Goal: Information Seeking & Learning: Learn about a topic

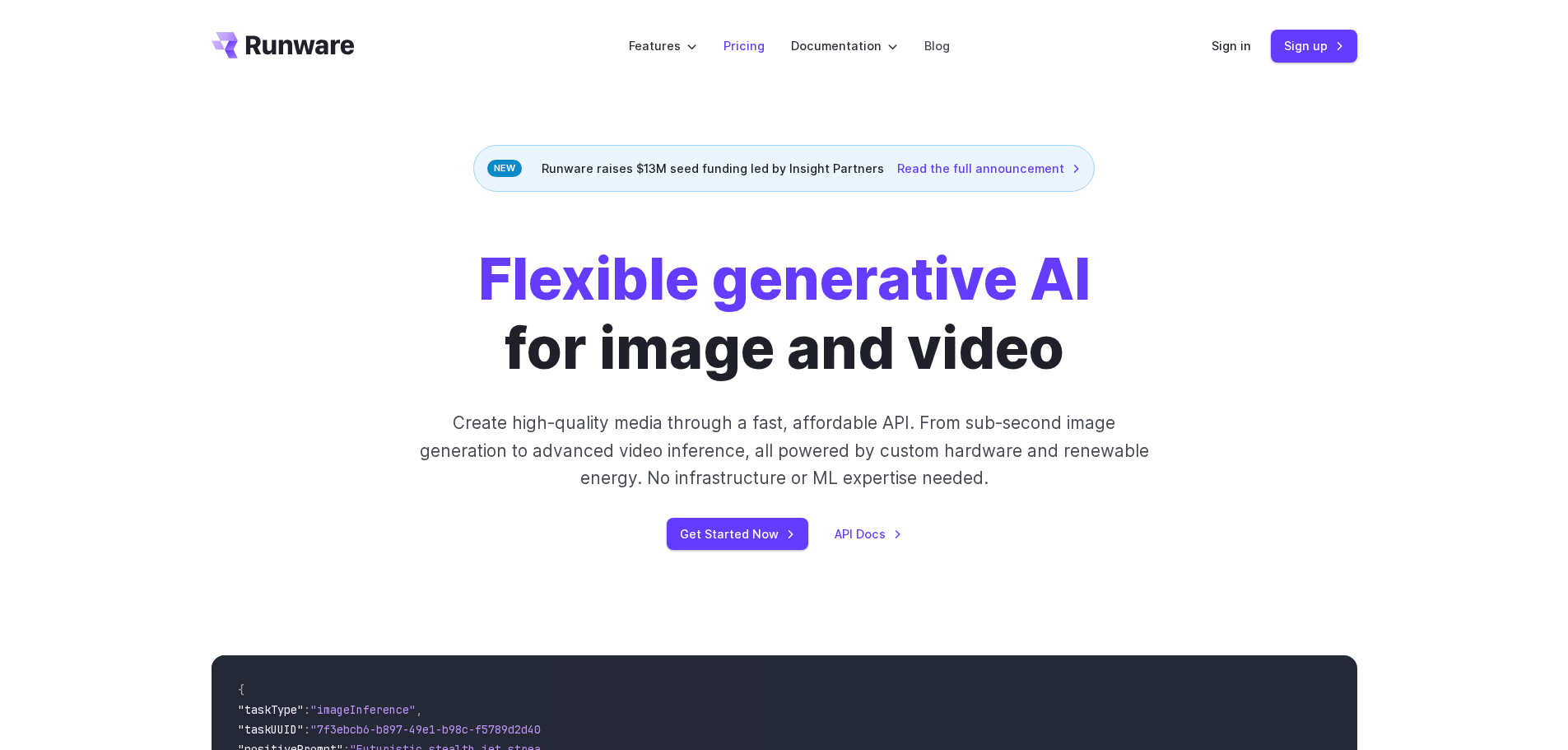
click at [757, 42] on link "Pricing" at bounding box center [745, 46] width 41 height 19
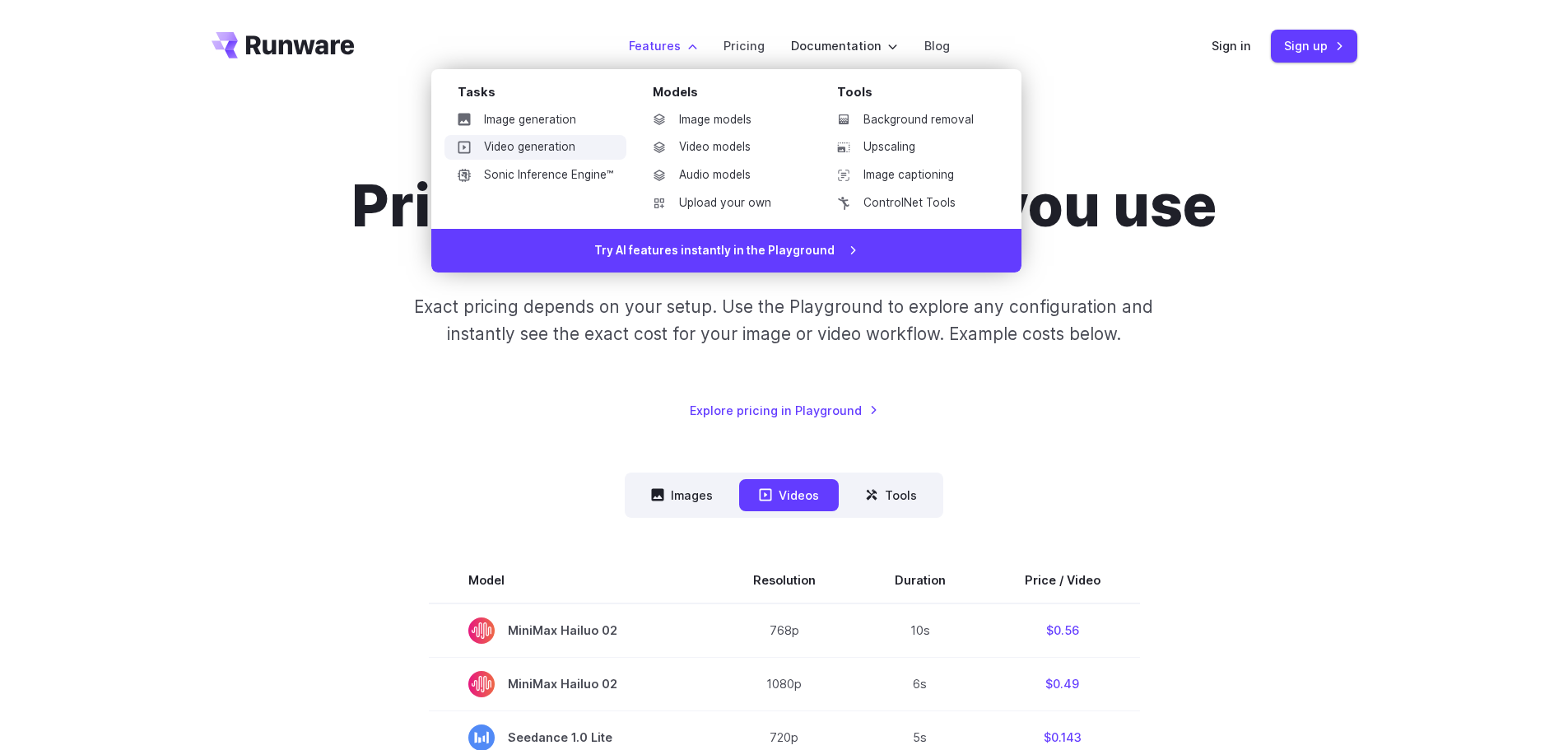
click at [530, 142] on link "Video generation" at bounding box center [536, 148] width 182 height 24
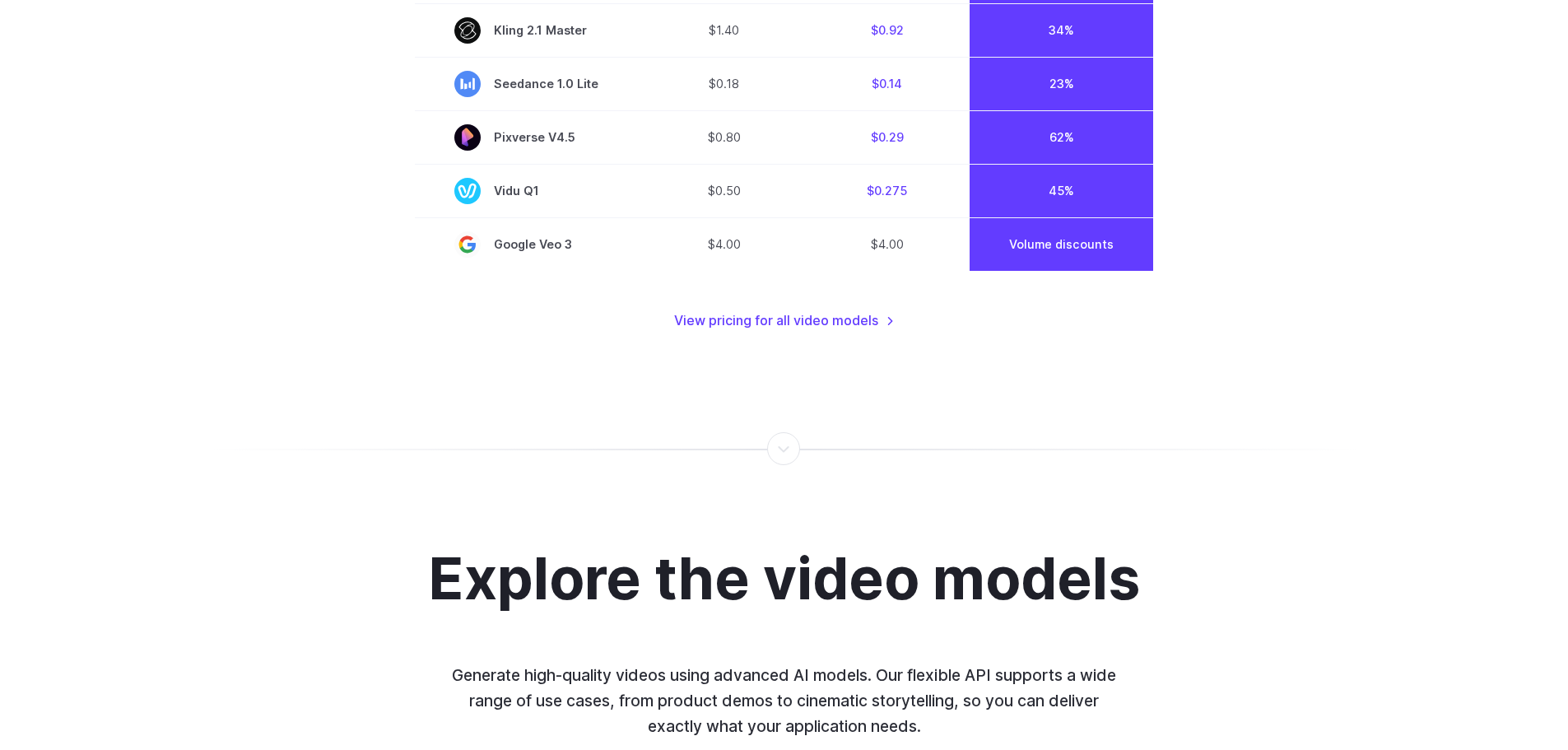
scroll to position [1481, 0]
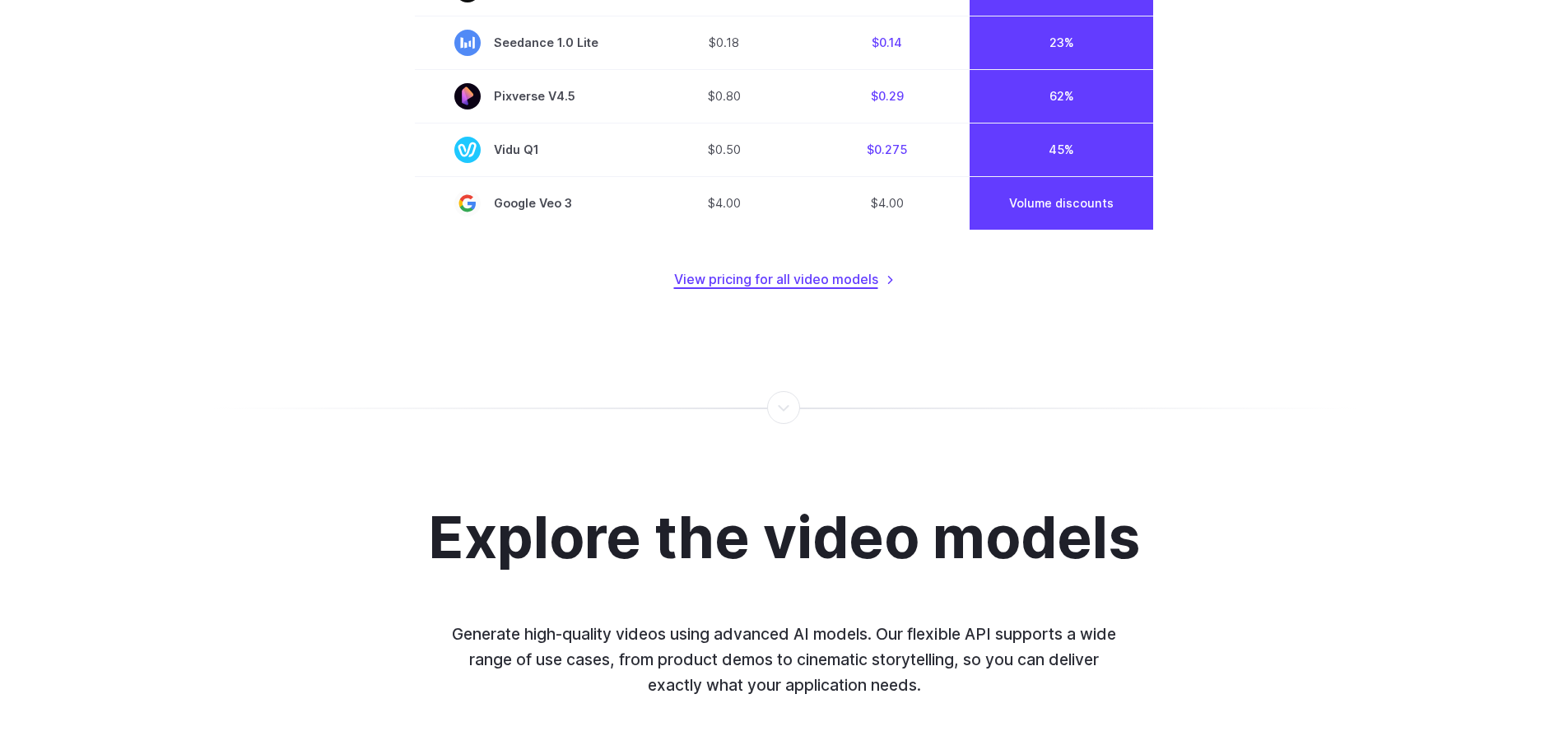
click at [867, 277] on link "View pricing for all video models" at bounding box center [784, 279] width 221 height 22
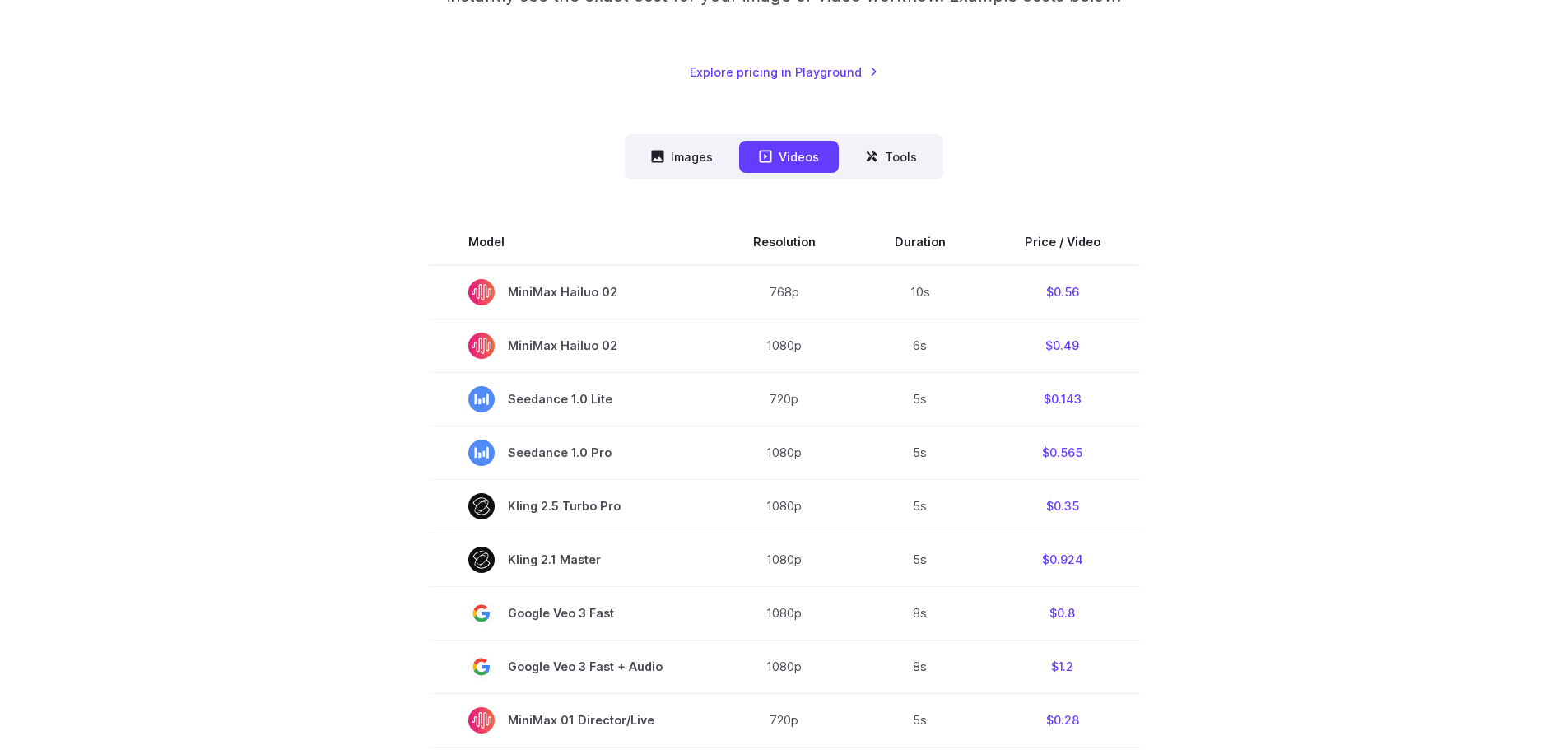
scroll to position [329, 0]
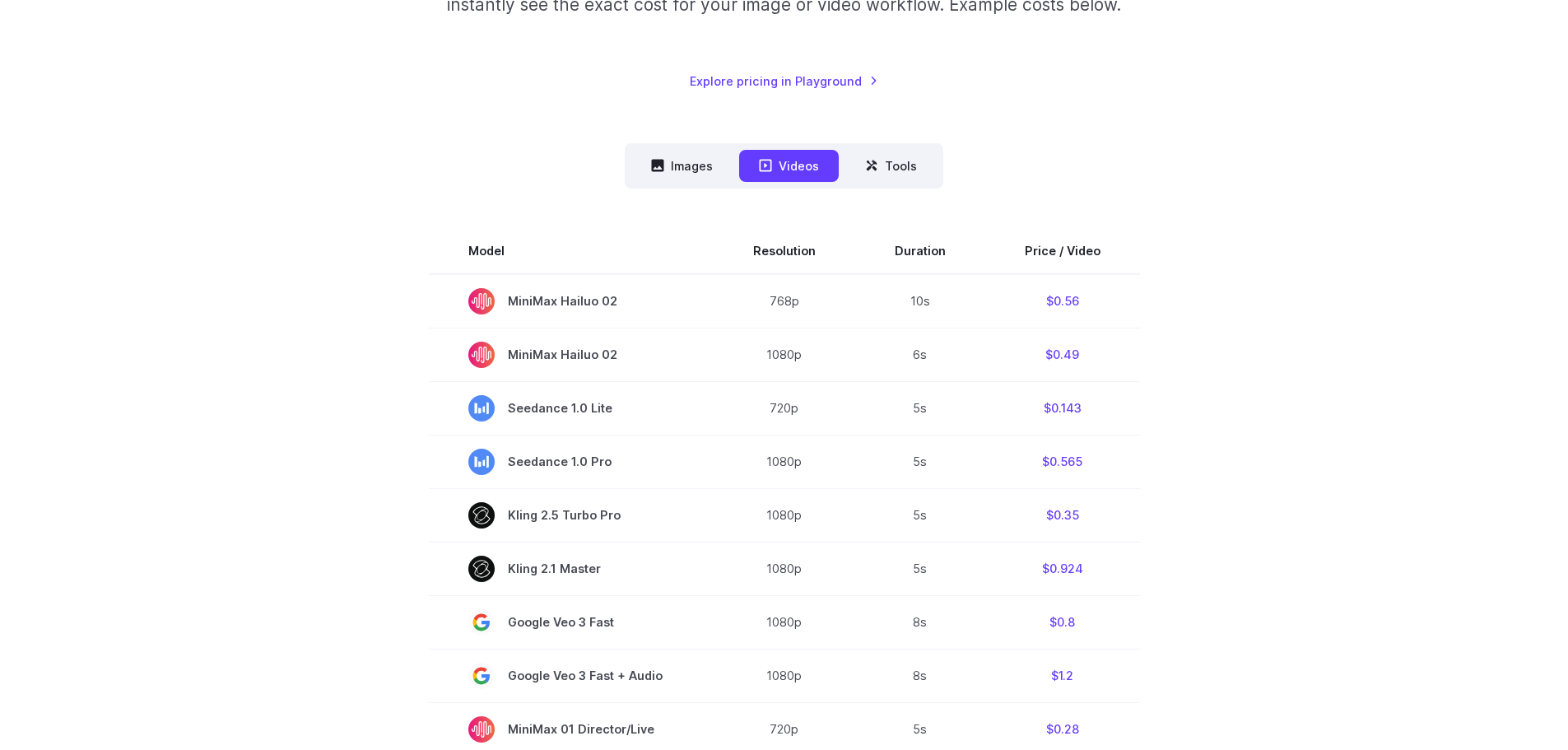
drag, startPoint x: 325, startPoint y: 311, endPoint x: 321, endPoint y: 301, distance: 10.8
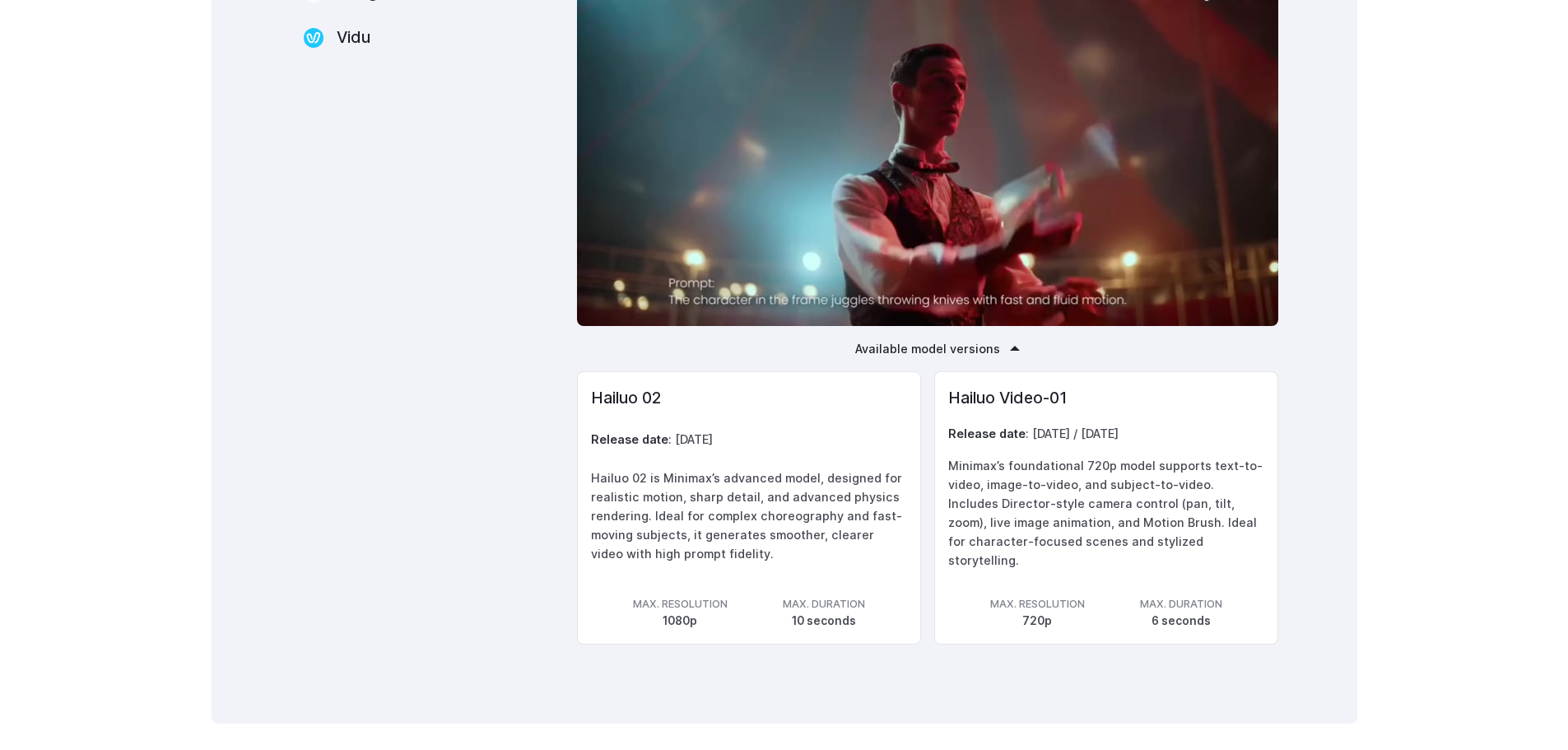
scroll to position [2633, 0]
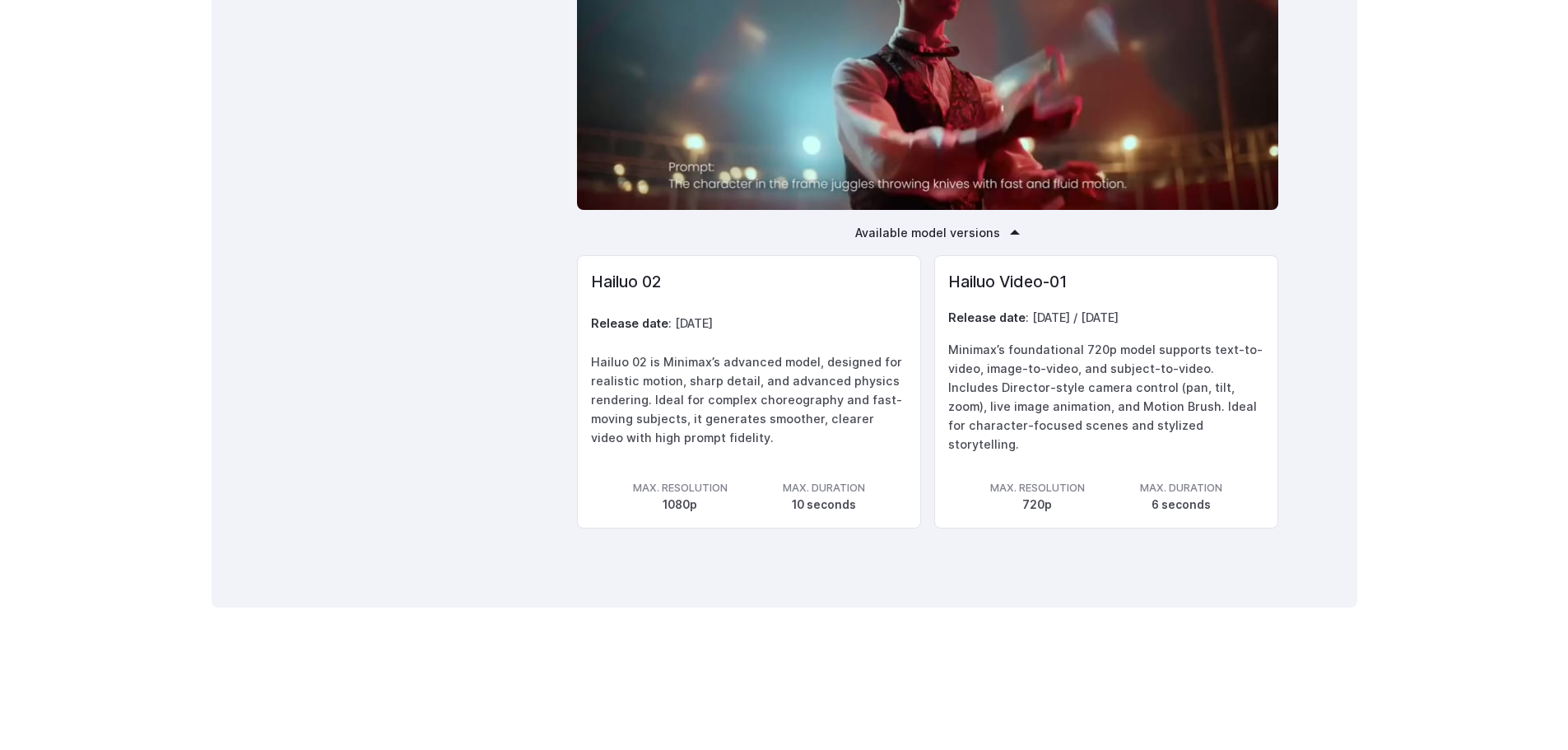
drag, startPoint x: 203, startPoint y: 313, endPoint x: 205, endPoint y: 300, distance: 13.2
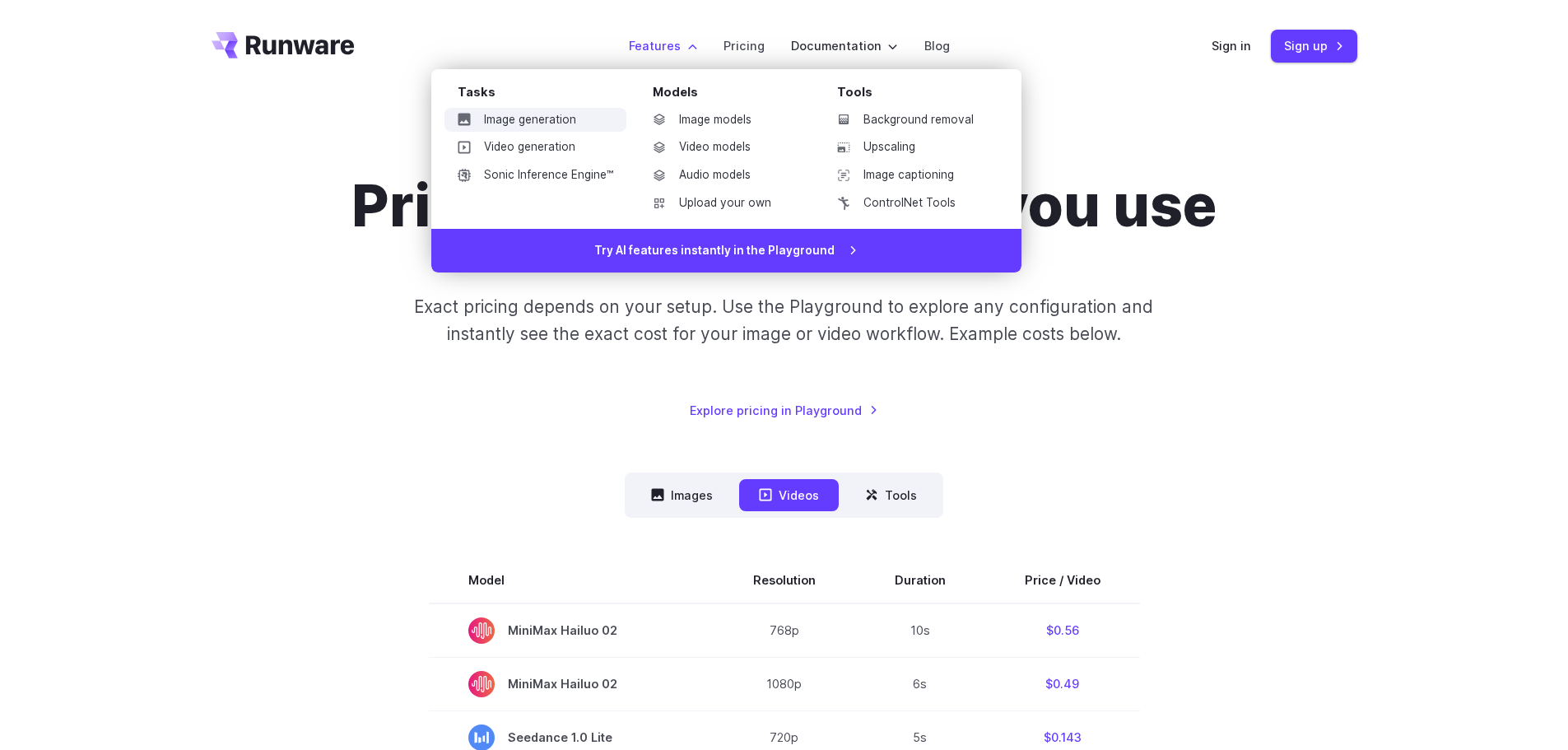
click at [518, 120] on link "Image generation" at bounding box center [536, 120] width 182 height 24
click at [538, 113] on link "Image generation" at bounding box center [536, 120] width 182 height 24
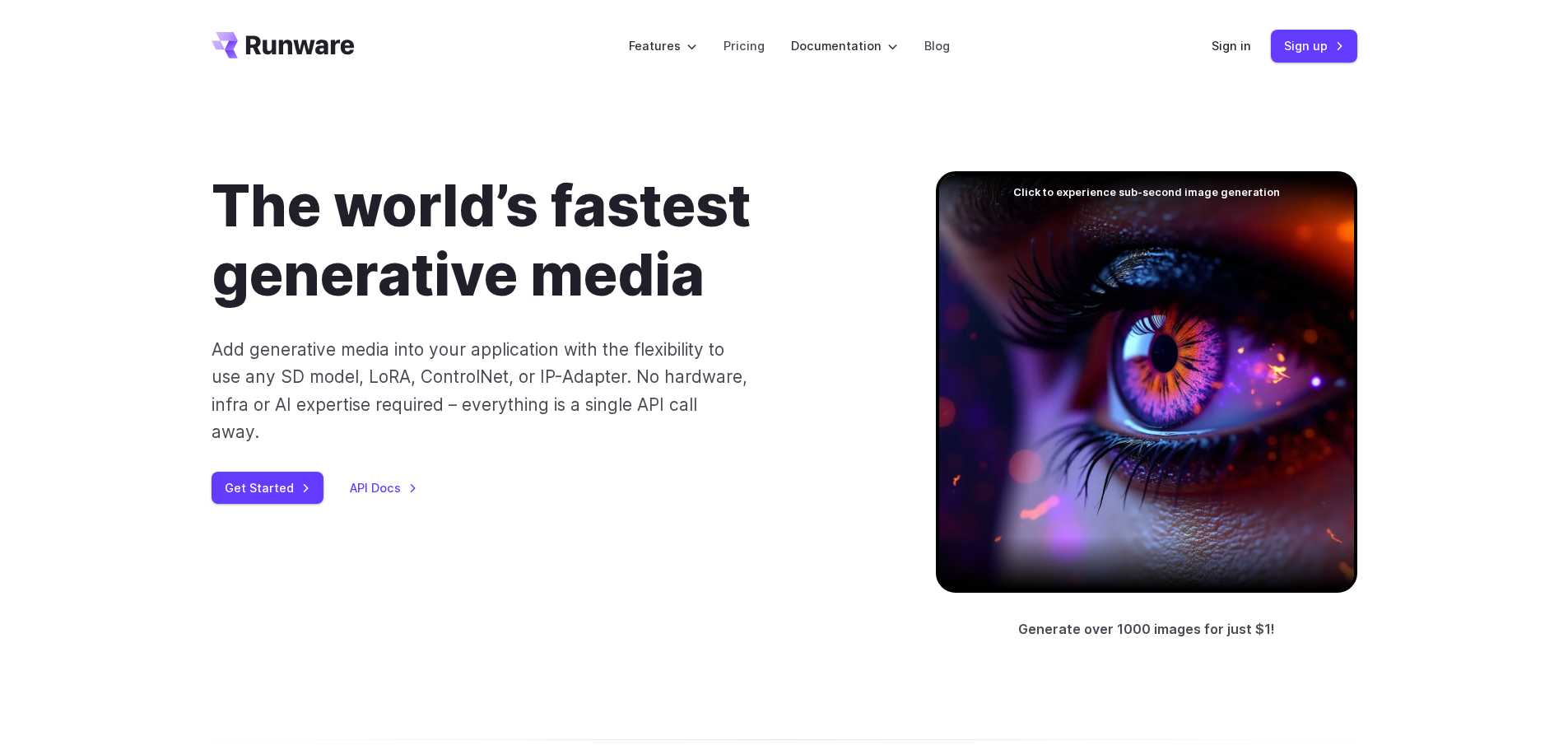
click at [43, 227] on div "The world’s fastest generative media Add generative media into your application…" at bounding box center [784, 405] width 1568 height 627
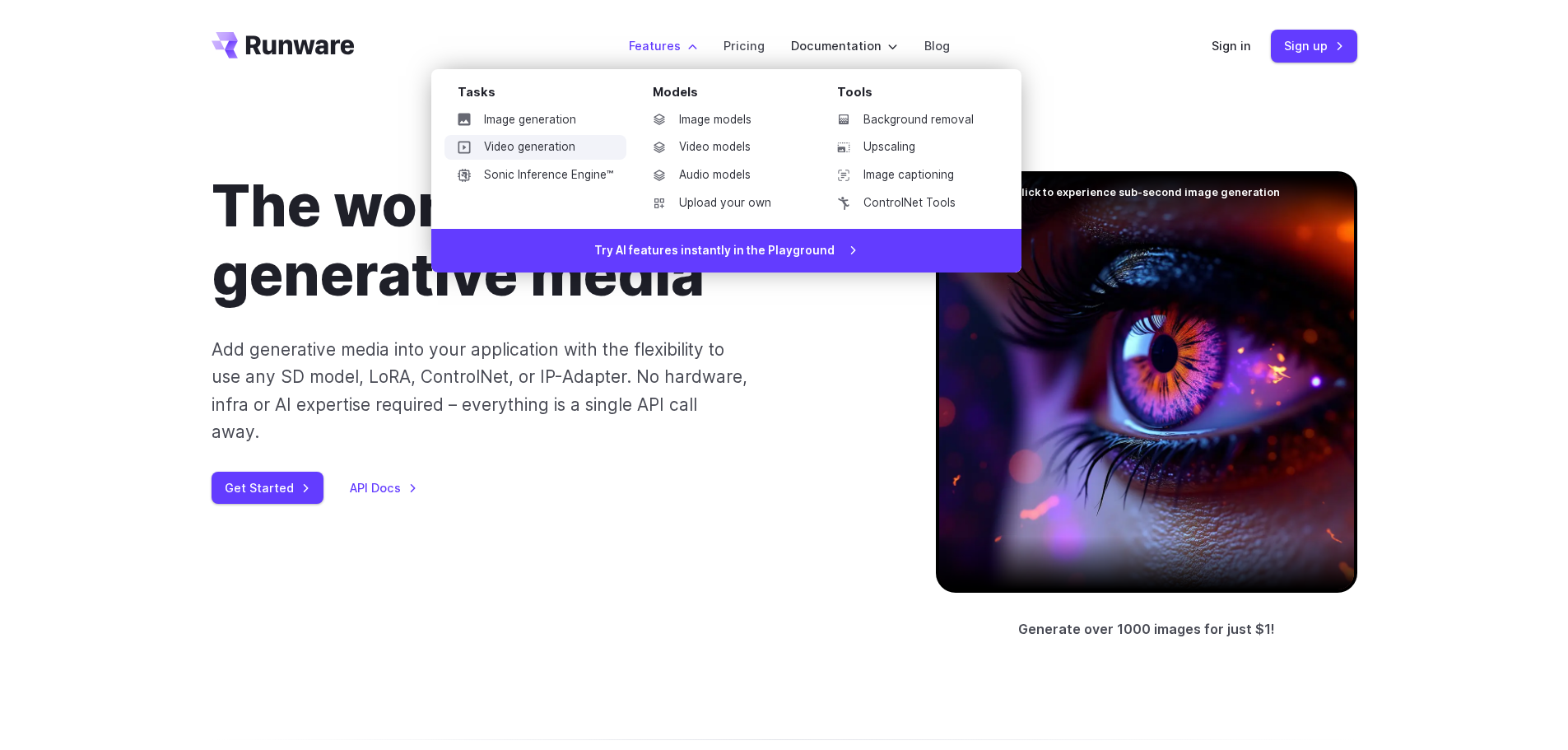
click at [569, 148] on link "Video generation" at bounding box center [536, 148] width 182 height 24
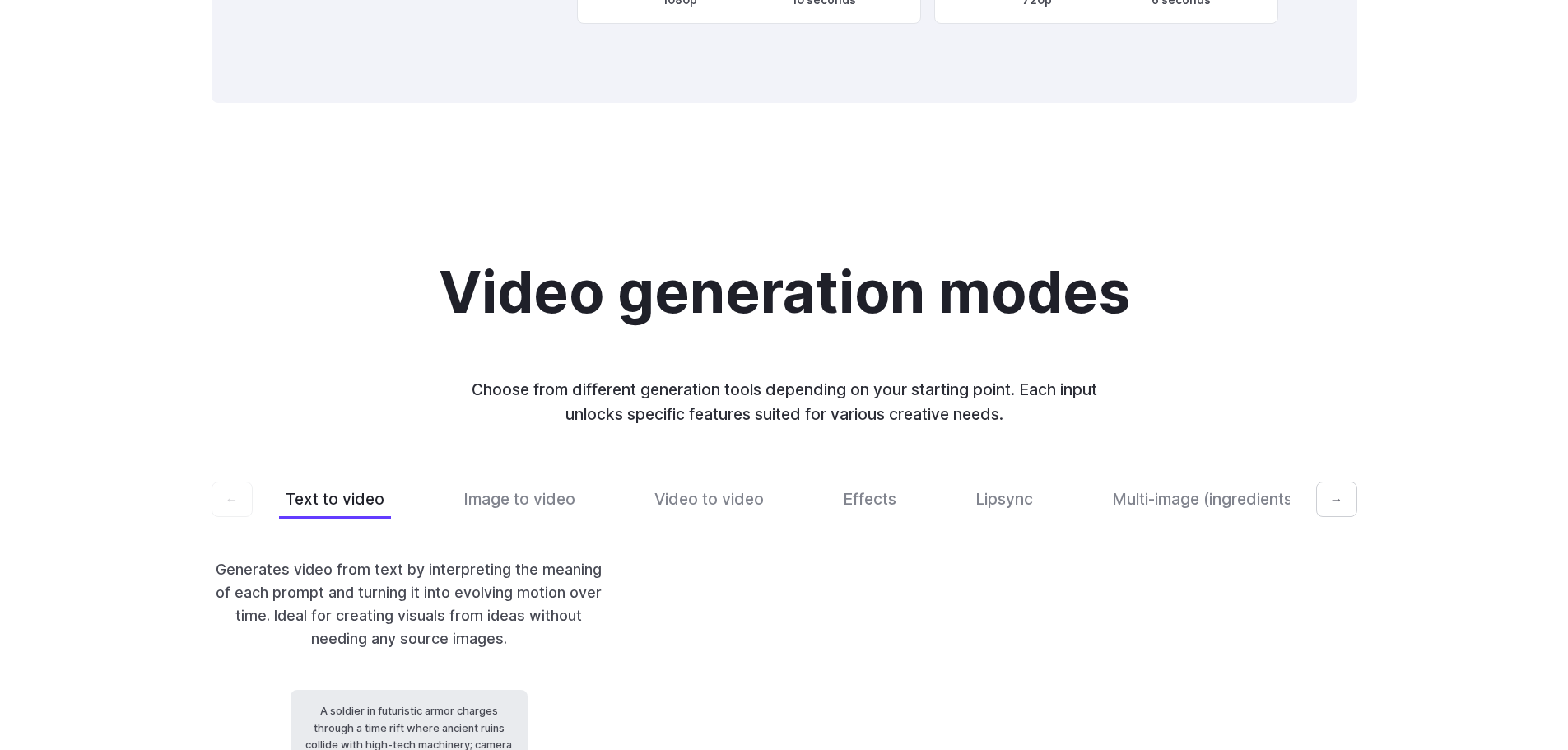
scroll to position [3232, 0]
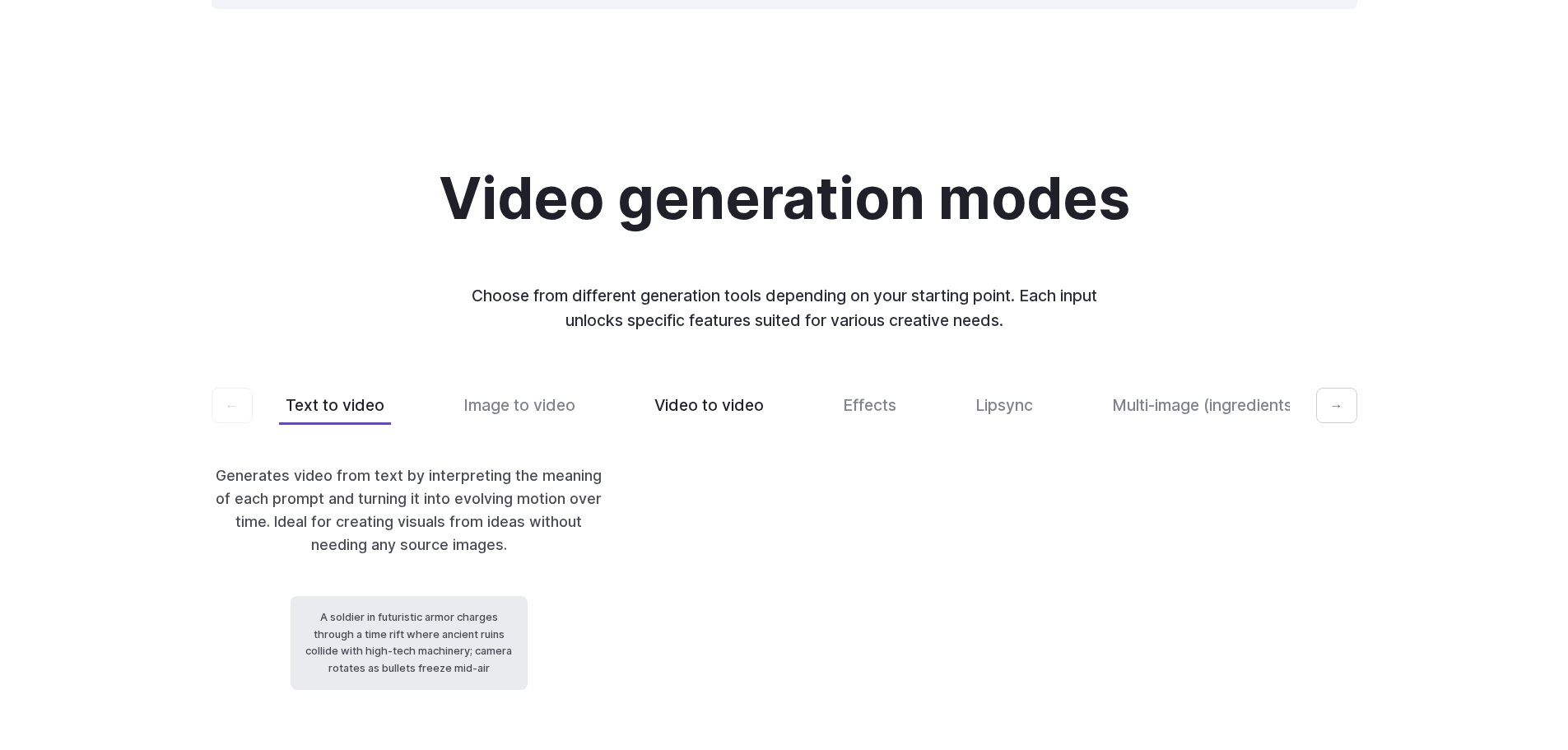
click at [708, 386] on button "Video to video" at bounding box center [709, 405] width 122 height 39
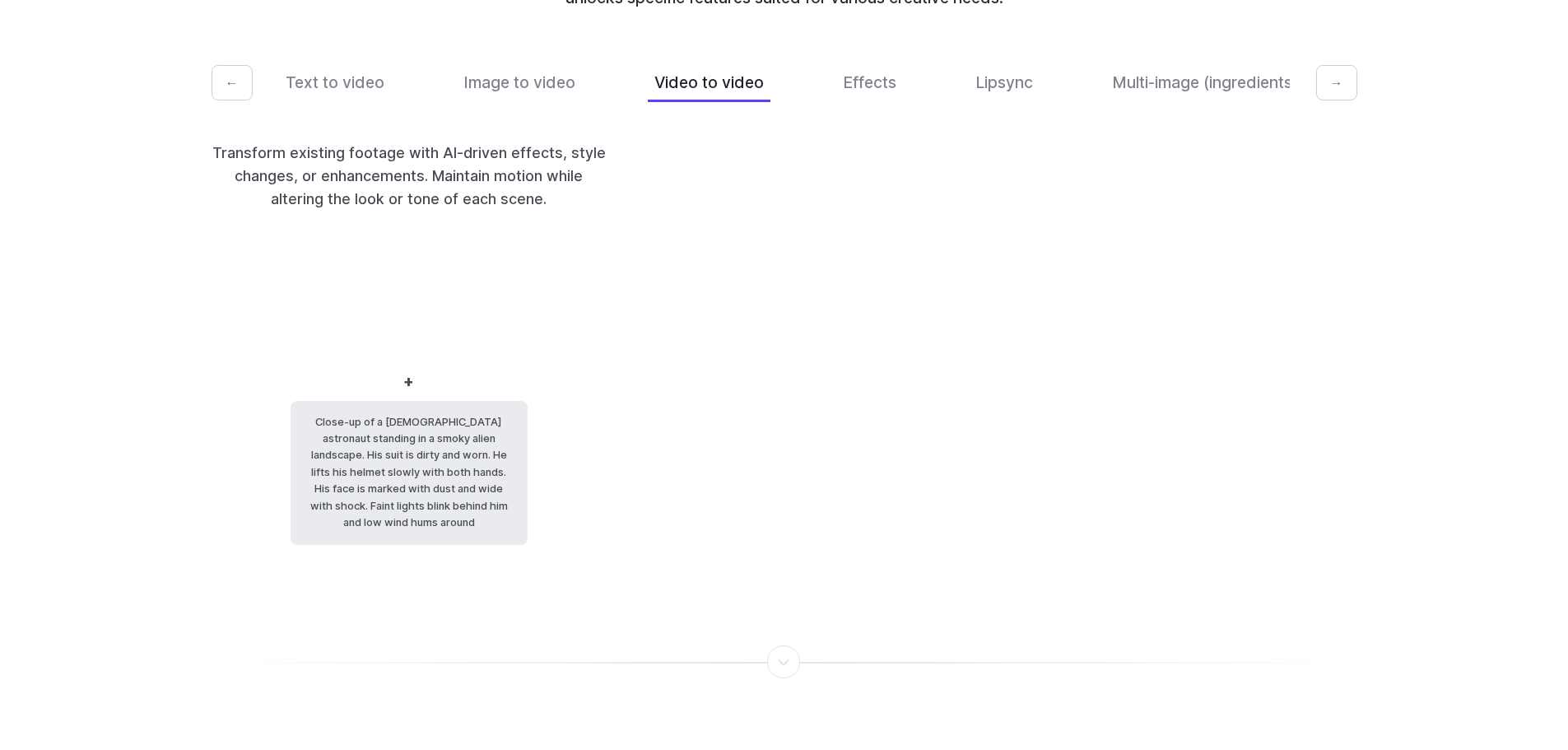
scroll to position [3561, 0]
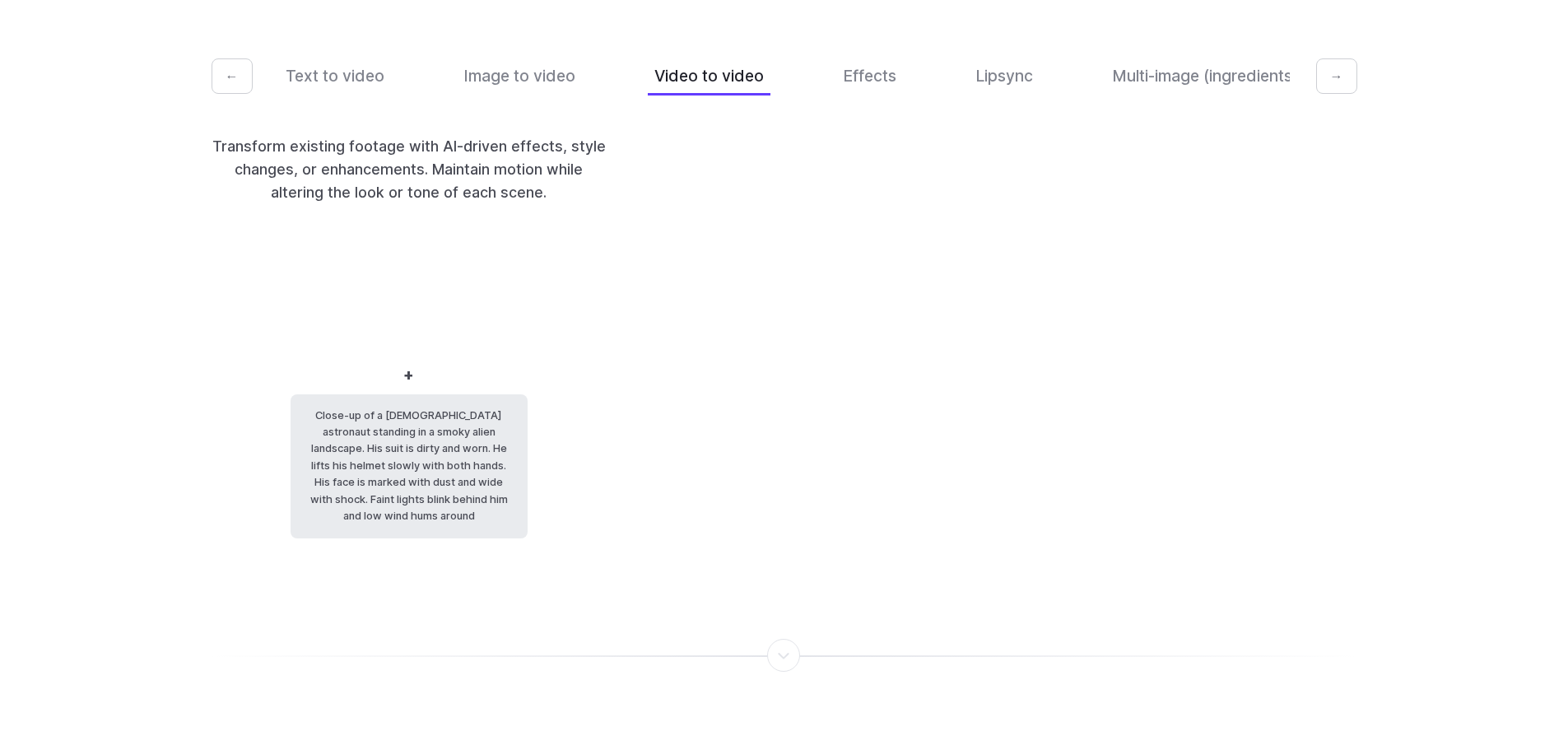
click at [784, 655] on div at bounding box center [785, 655] width 2 height 0
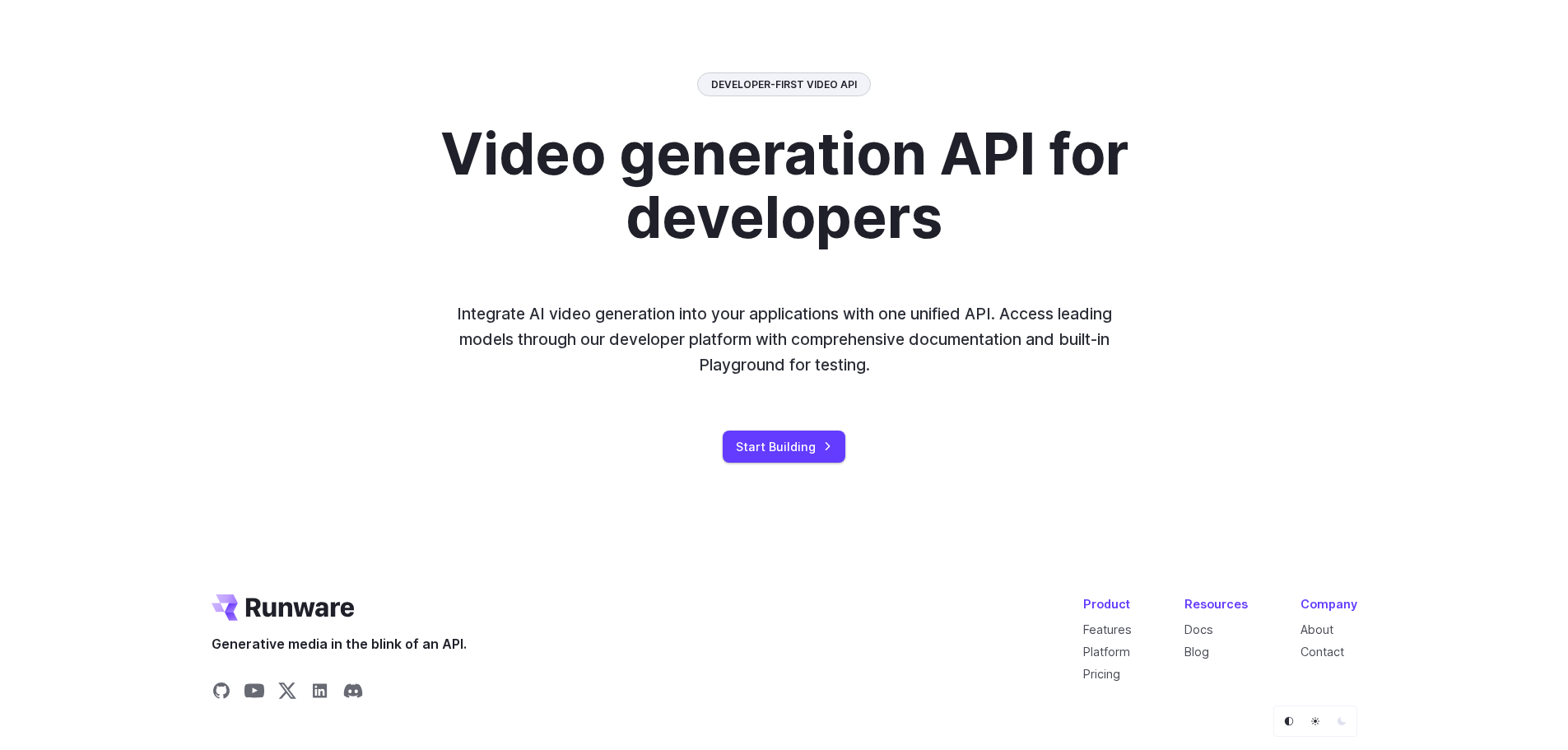
scroll to position [4233, 0]
